Goal: Navigation & Orientation: Go to known website

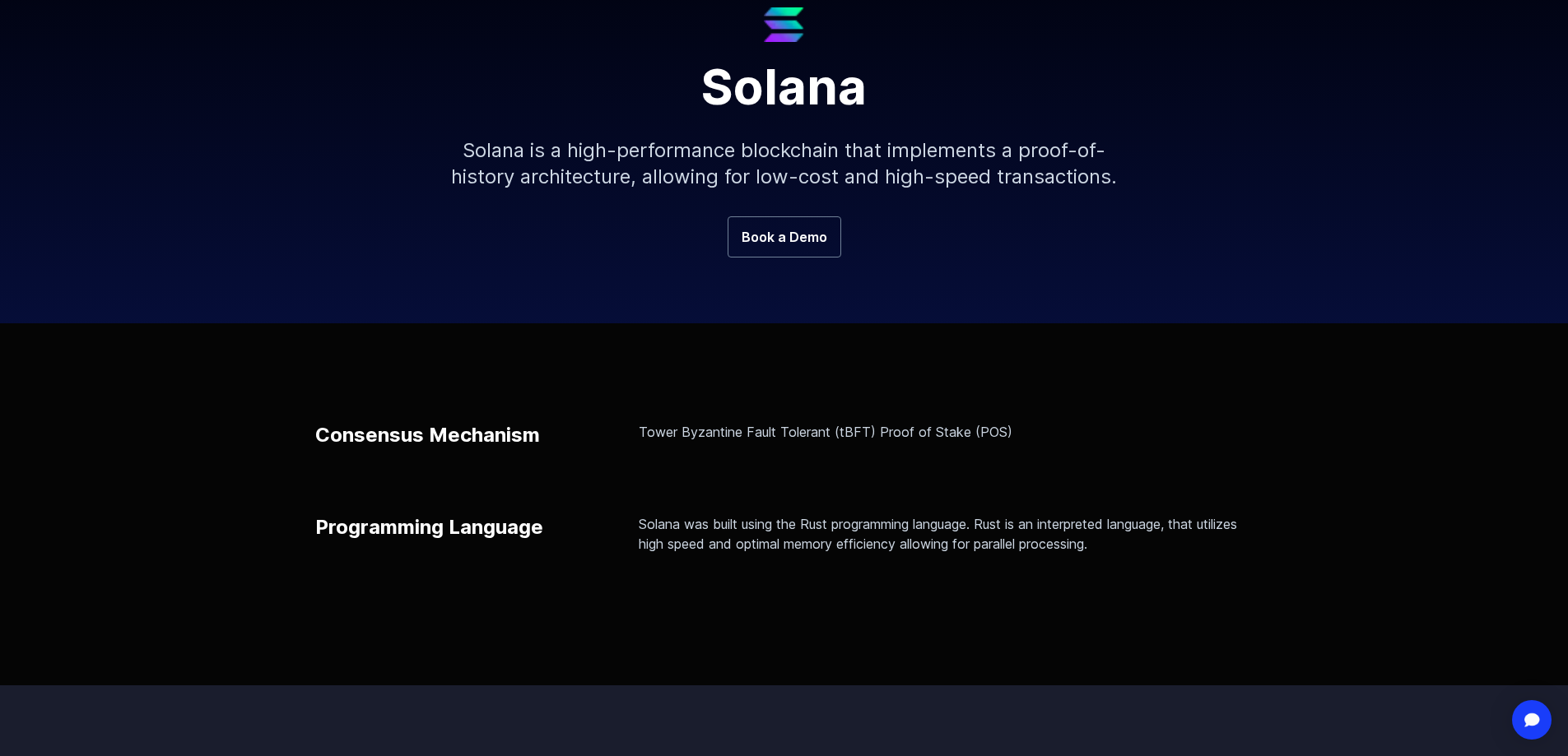
scroll to position [247, 0]
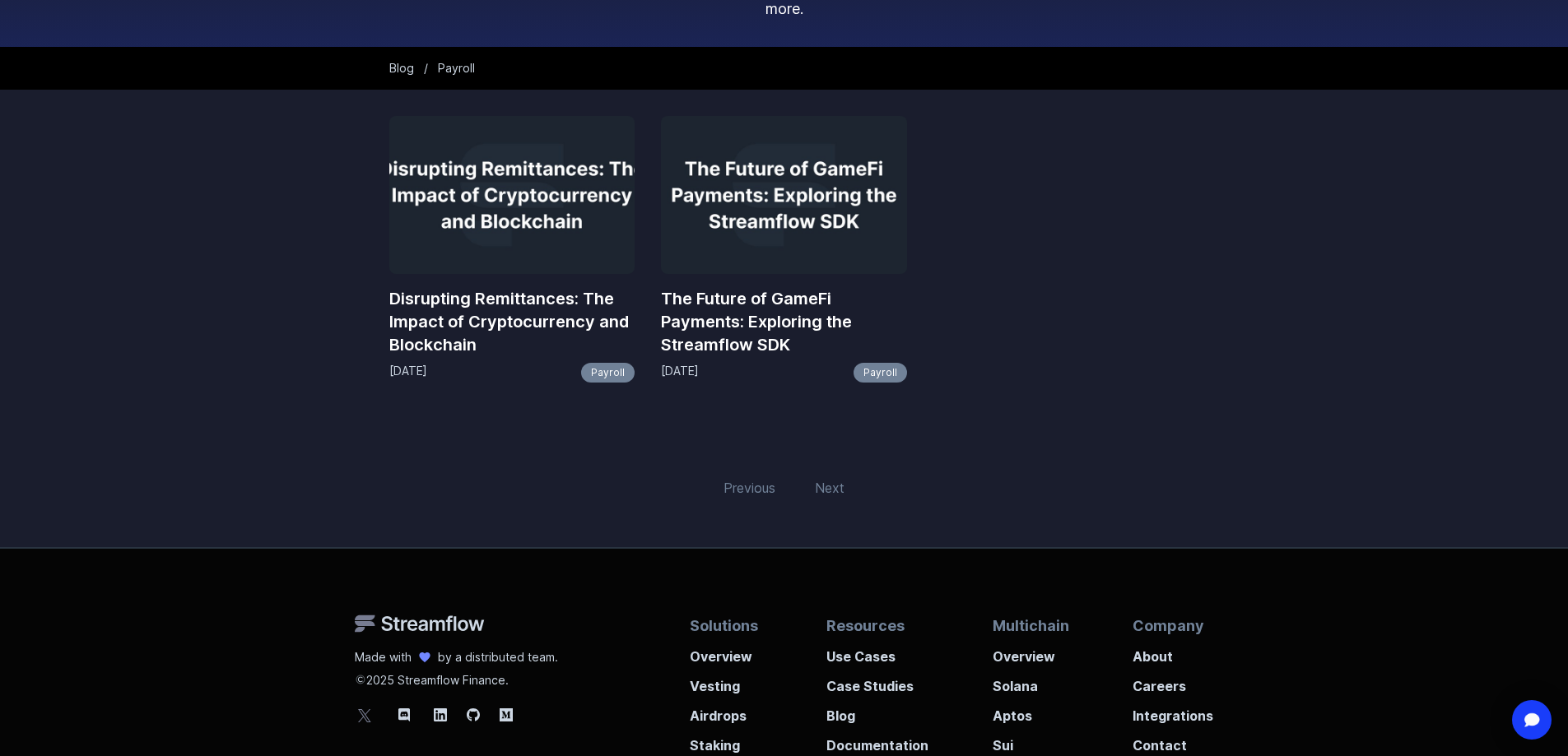
scroll to position [247, 0]
